Goal: Navigation & Orientation: Understand site structure

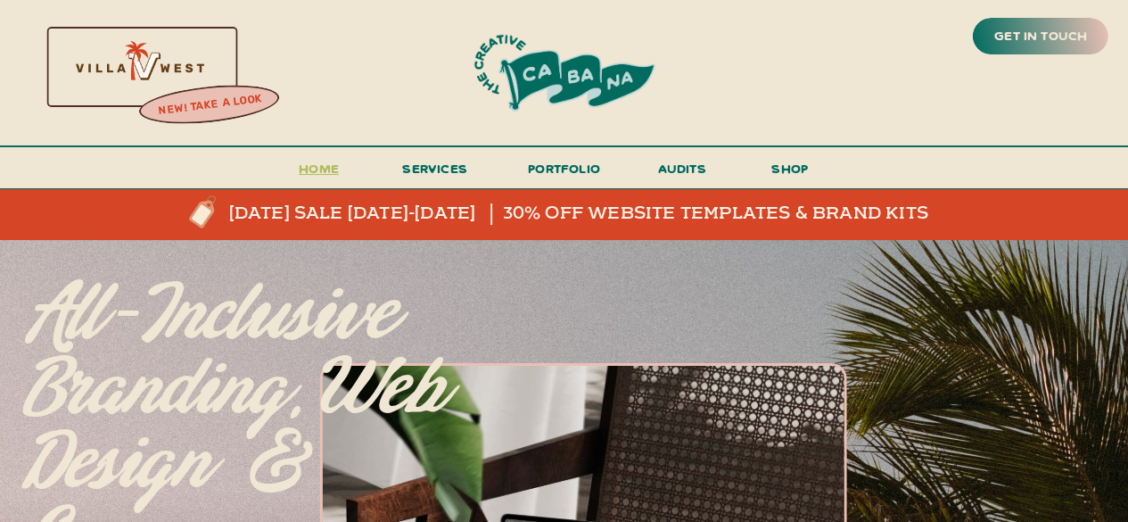
click at [337, 172] on h3 "Home" at bounding box center [319, 173] width 55 height 33
click at [441, 176] on span "services" at bounding box center [434, 168] width 65 height 17
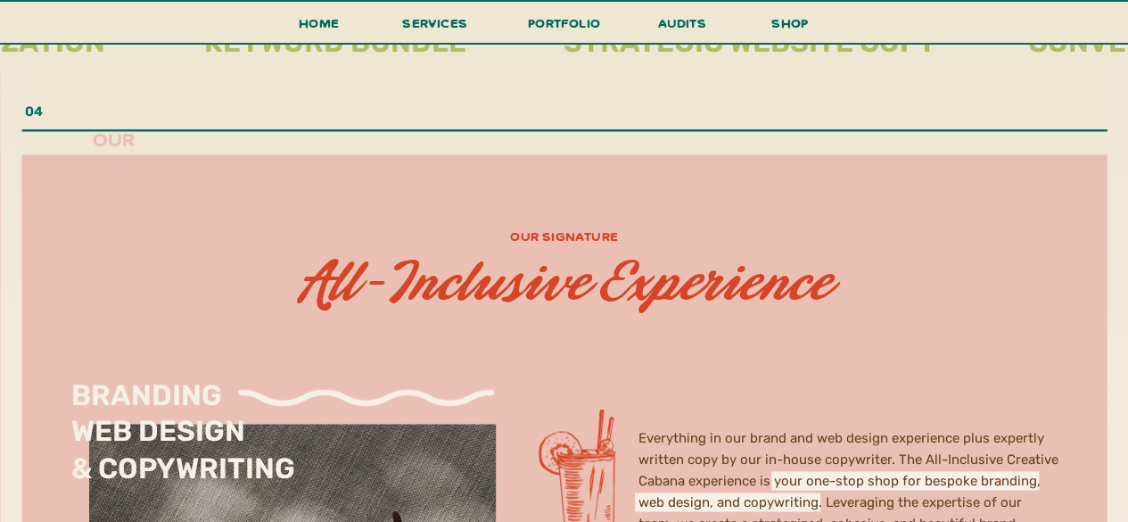
scroll to position [4726, 0]
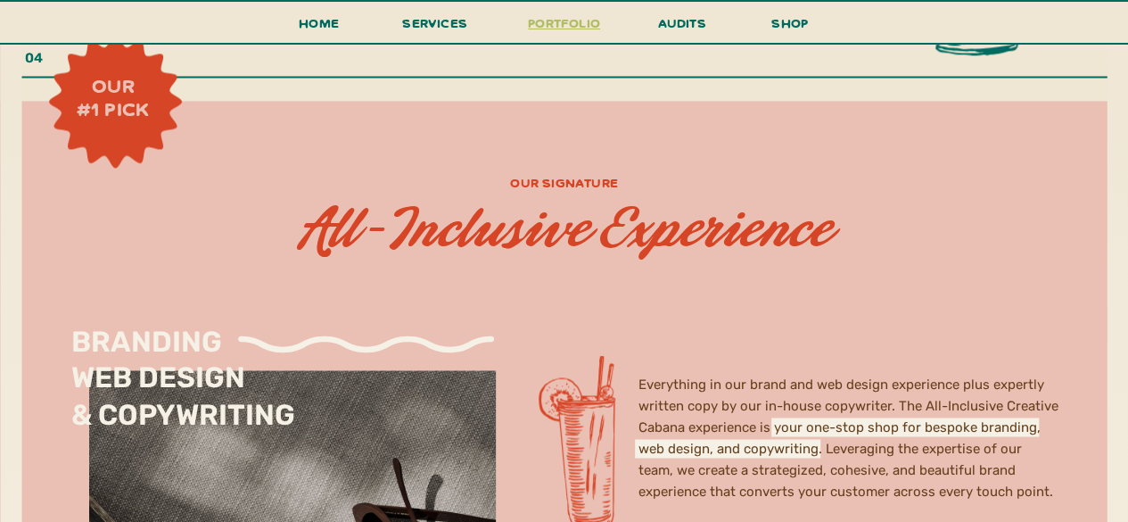
click at [572, 21] on h3 "portfolio" at bounding box center [565, 28] width 84 height 33
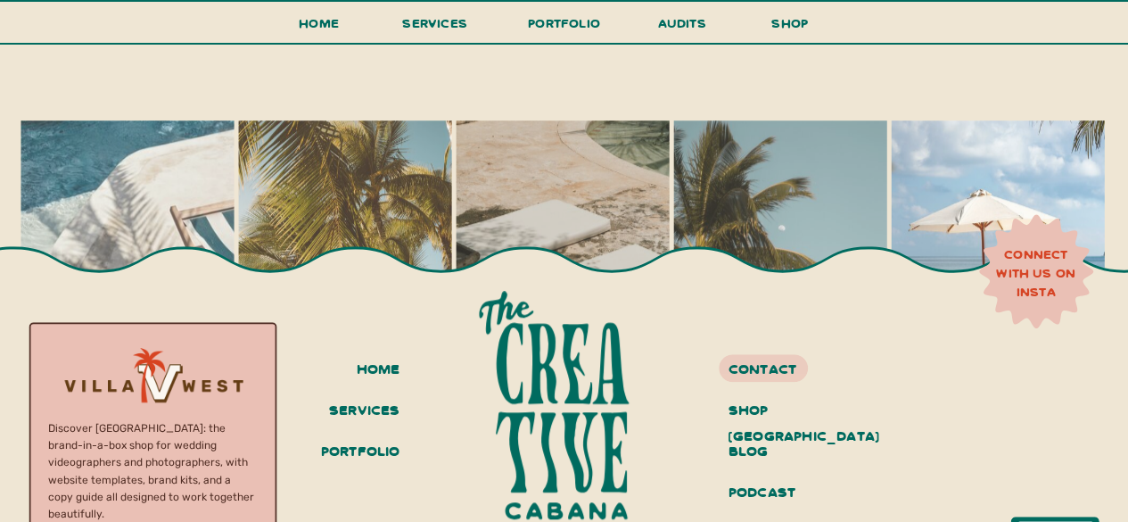
scroll to position [4048, 0]
